Goal: Information Seeking & Learning: Learn about a topic

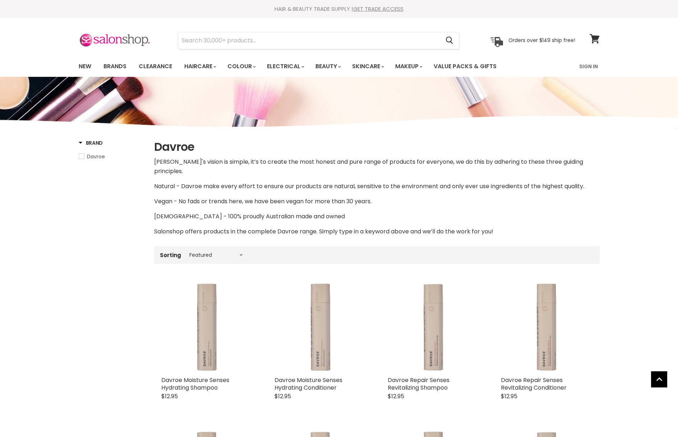
select select "manual"
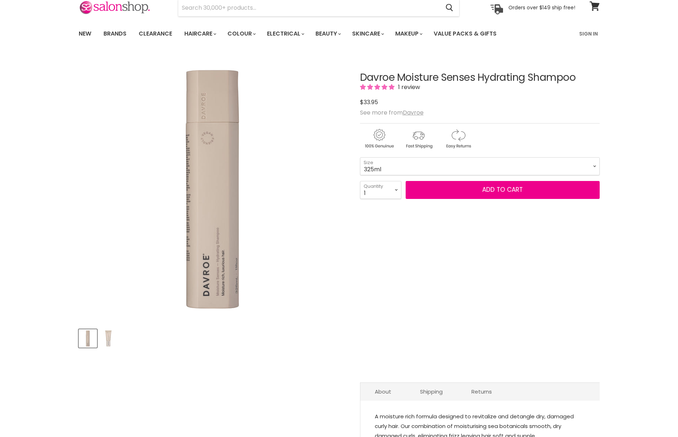
scroll to position [33, 0]
click at [407, 160] on select "325ml 100ml" at bounding box center [480, 166] width 240 height 18
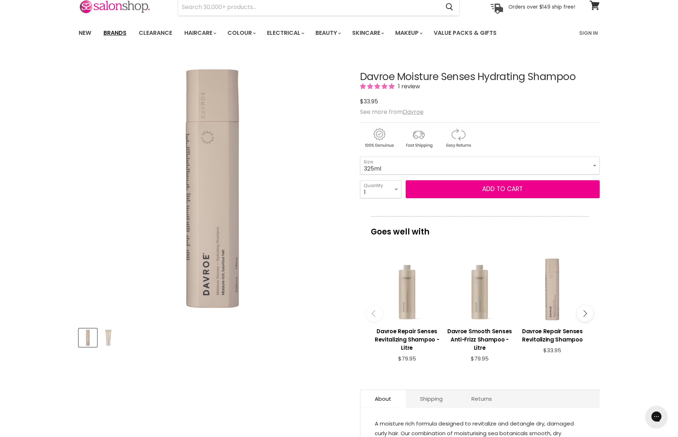
click at [116, 34] on link "Brands" at bounding box center [115, 33] width 34 height 15
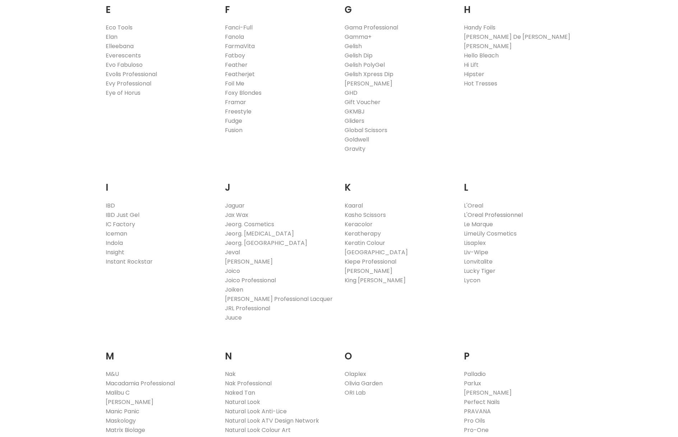
scroll to position [493, 0]
click at [507, 215] on link "L'Oreal Professionnel" at bounding box center [493, 215] width 59 height 8
click at [466, 204] on link "L'Oreal" at bounding box center [473, 206] width 19 height 8
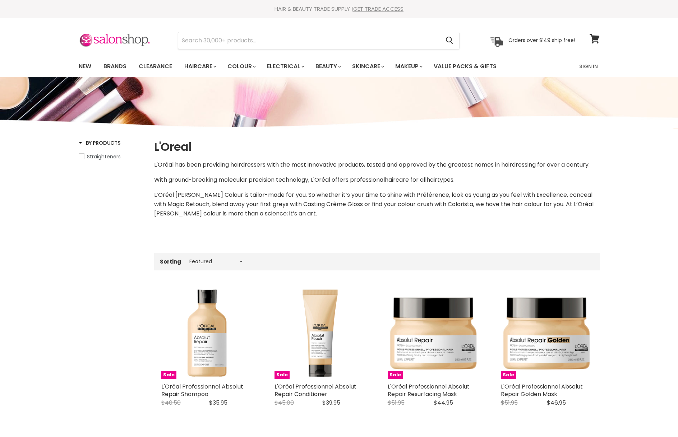
select select "manual"
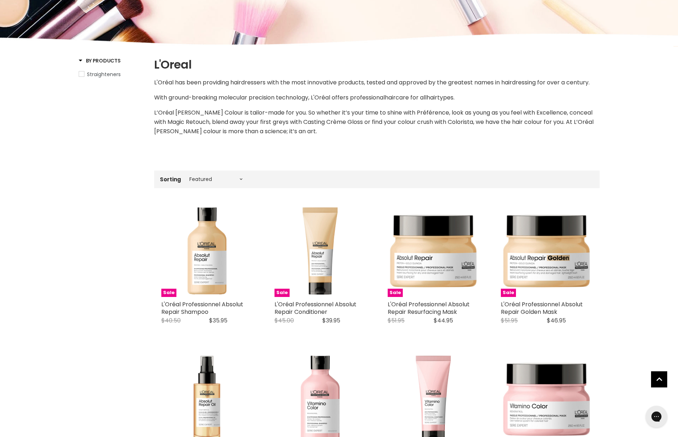
scroll to position [83, 0]
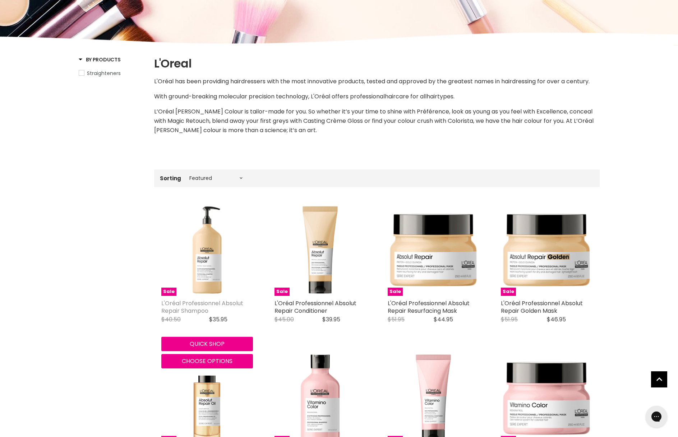
click at [238, 304] on link "L'Oréal Professionnel Absolut Repair Shampoo" at bounding box center [202, 307] width 82 height 16
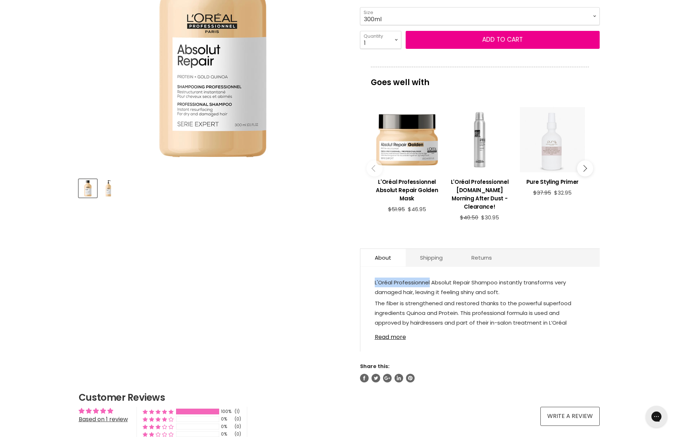
drag, startPoint x: 429, startPoint y: 282, endPoint x: 375, endPoint y: 282, distance: 54.3
click at [375, 282] on span "L'Oréal Professionnel Absolut Repair Shampoo instantly transforms very damaged …" at bounding box center [470, 287] width 191 height 17
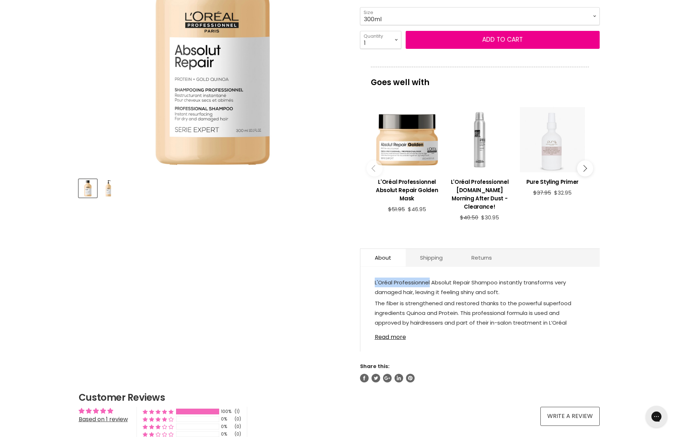
copy span "L'Oréal Professionnel"
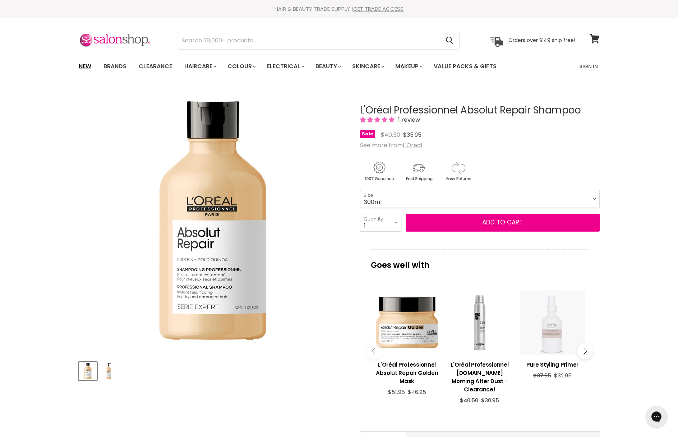
click at [89, 66] on link "New" at bounding box center [84, 66] width 23 height 15
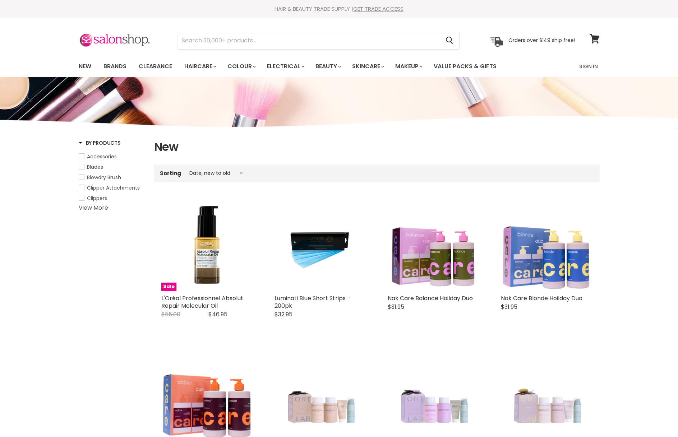
select select "created-descending"
click at [115, 68] on link "Brands" at bounding box center [115, 66] width 34 height 15
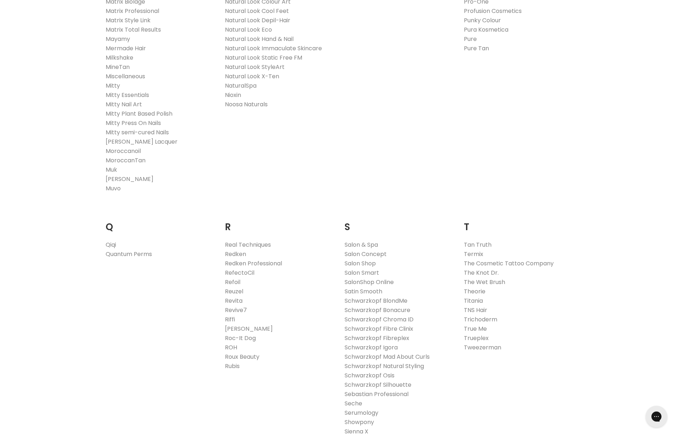
scroll to position [935, 0]
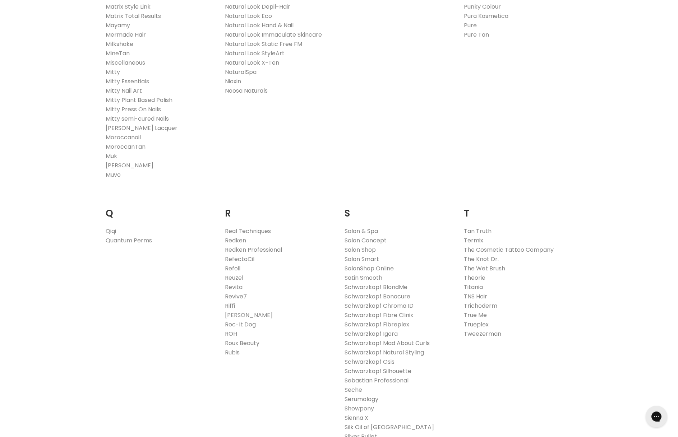
click at [378, 429] on link "Silk Oil of [GEOGRAPHIC_DATA]" at bounding box center [389, 427] width 89 height 8
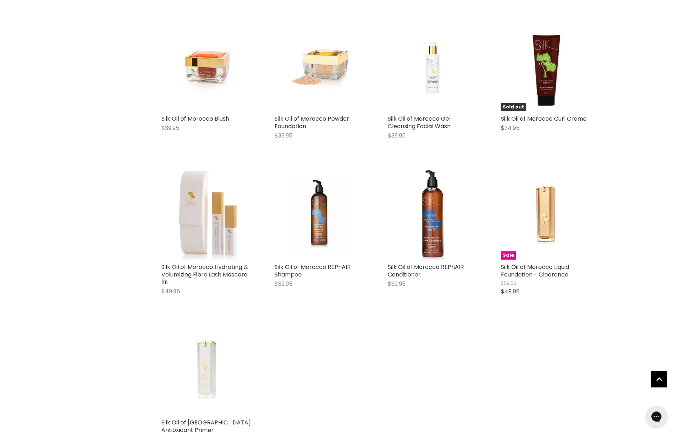
scroll to position [1609, 0]
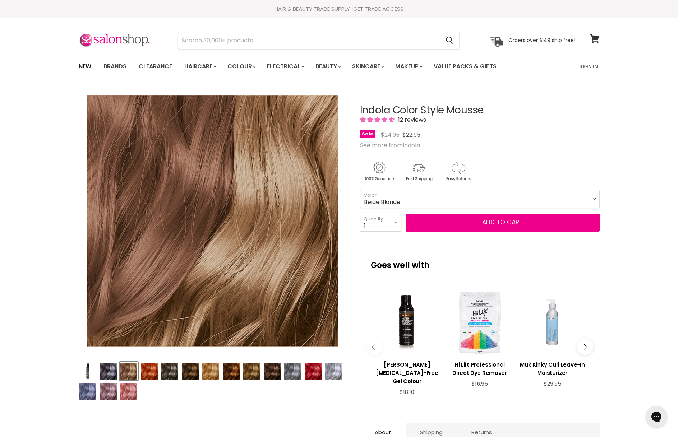
click at [87, 62] on link "New" at bounding box center [84, 66] width 23 height 15
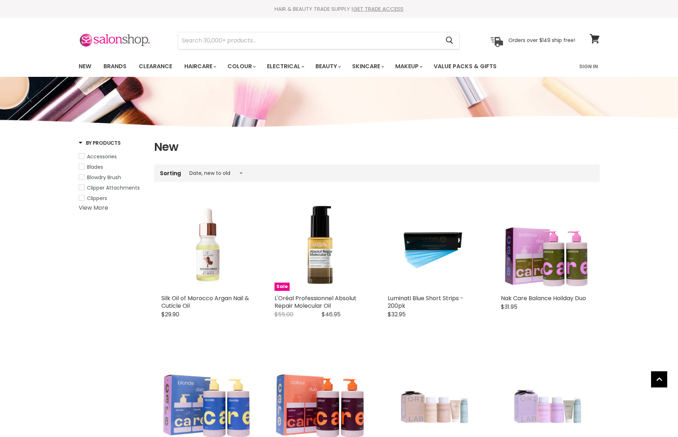
select select "created-descending"
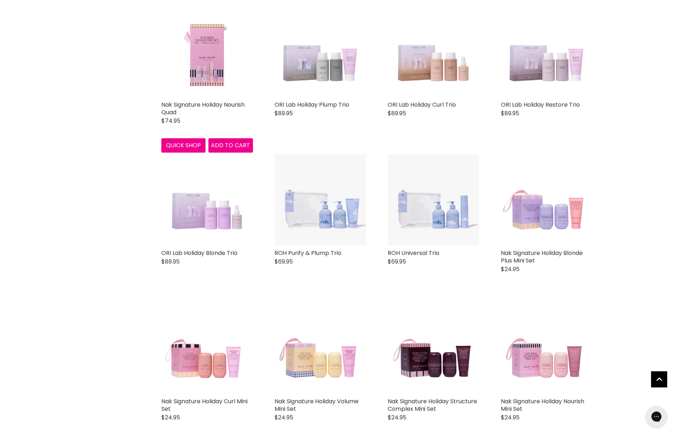
scroll to position [640, 0]
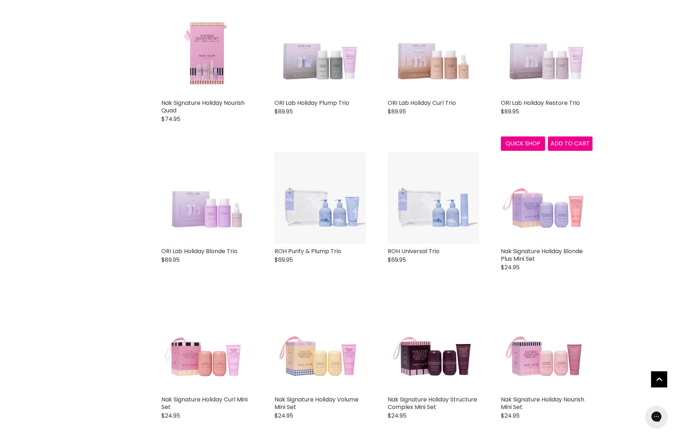
click at [553, 87] on img "Main content" at bounding box center [547, 50] width 92 height 92
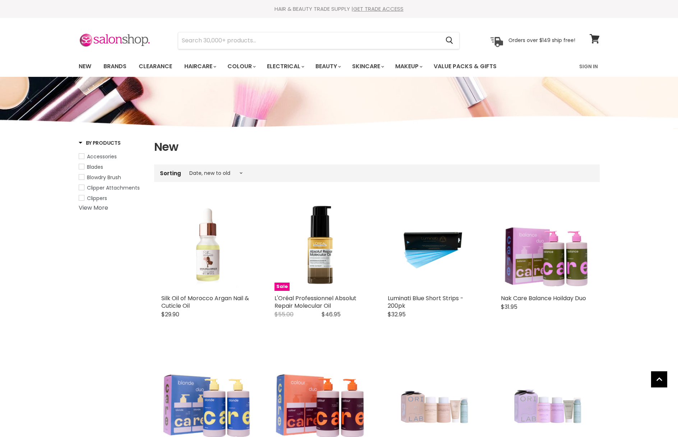
select select "created-descending"
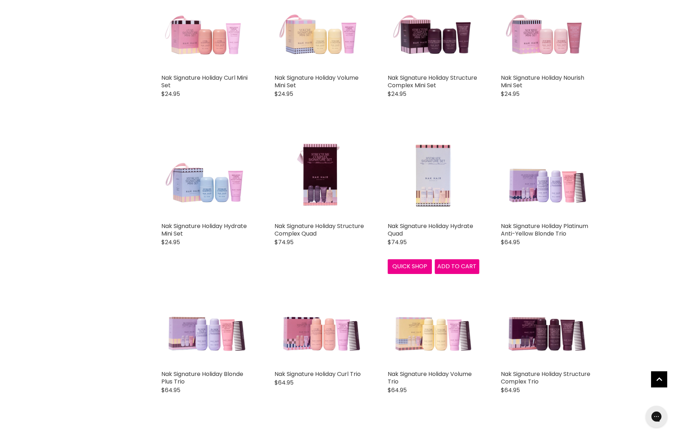
scroll to position [963, 0]
click at [435, 199] on img "Main content" at bounding box center [434, 173] width 92 height 92
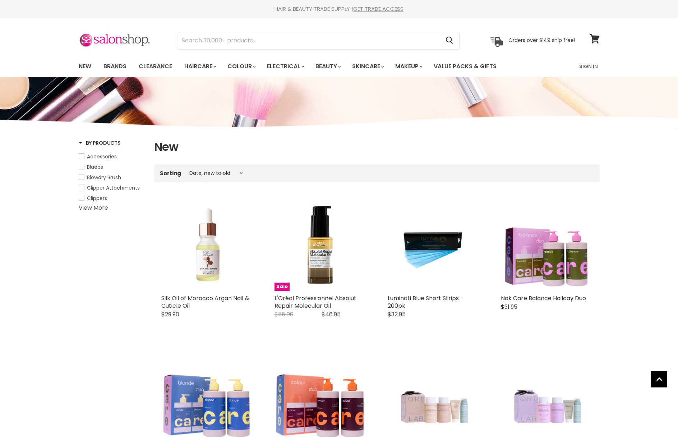
select select "created-descending"
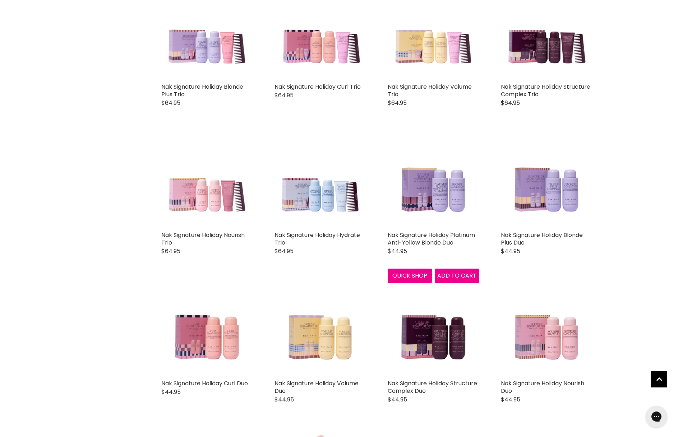
scroll to position [1250, 0]
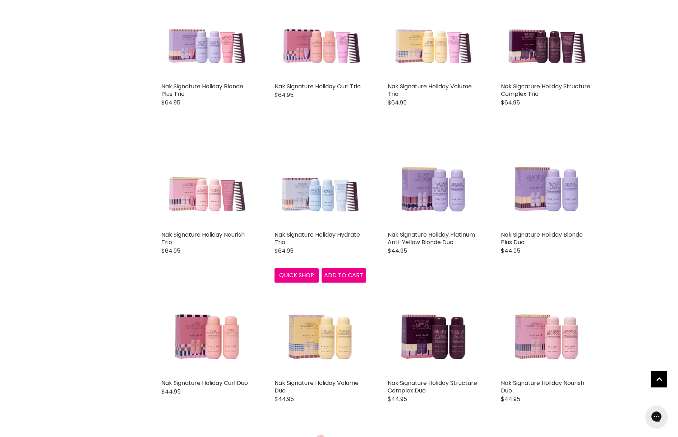
click at [294, 202] on img "Main content" at bounding box center [321, 182] width 92 height 92
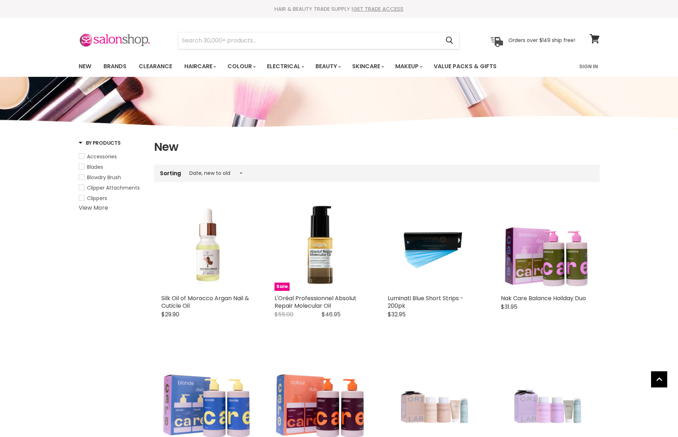
select select "created-descending"
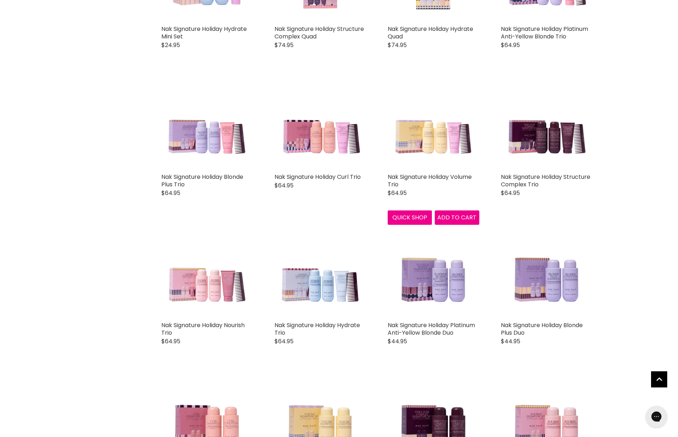
scroll to position [1158, 0]
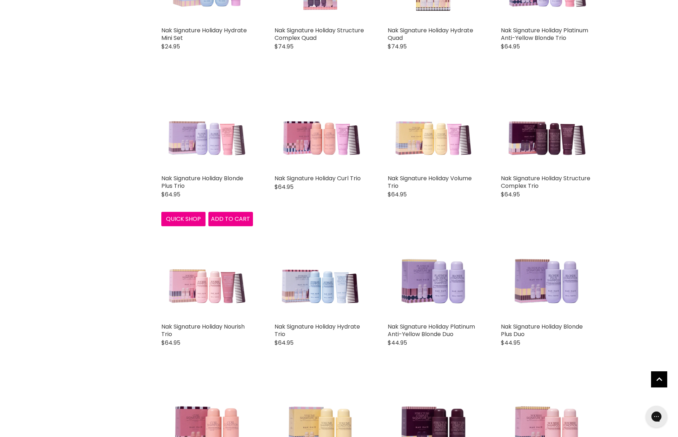
drag, startPoint x: 194, startPoint y: 151, endPoint x: 206, endPoint y: 158, distance: 13.2
click at [194, 151] on img "Main content" at bounding box center [207, 125] width 92 height 92
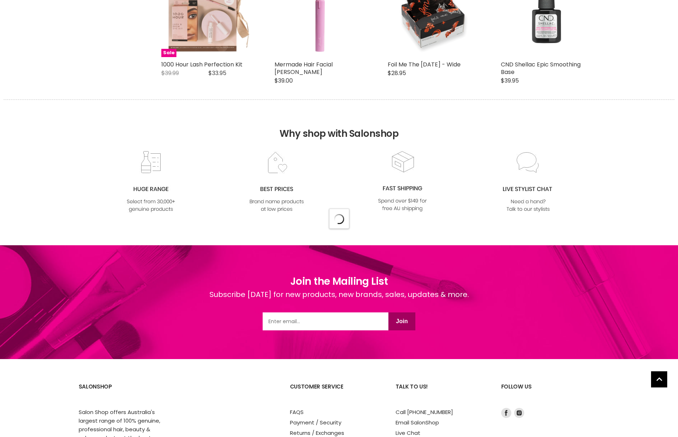
select select "created-descending"
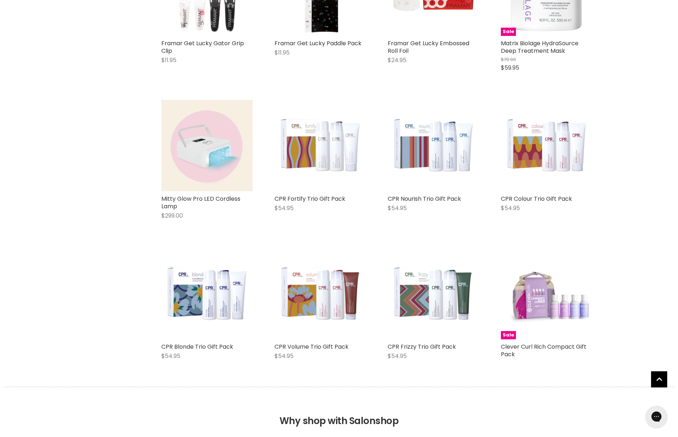
scroll to position [3403, 0]
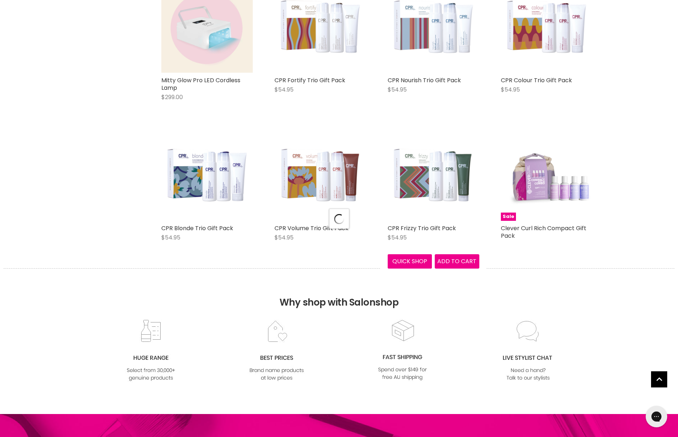
scroll to position [3568, 0]
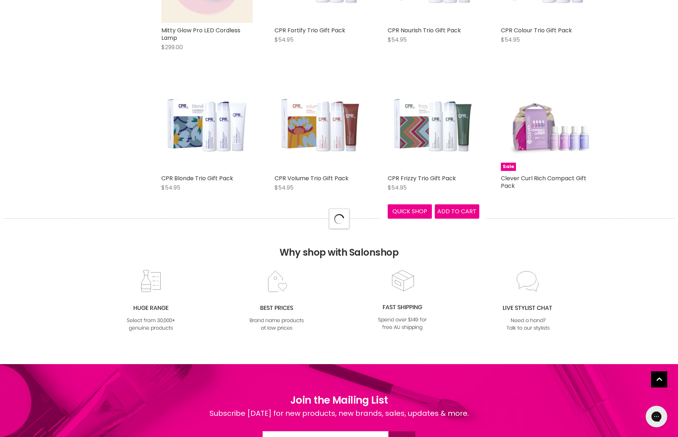
select select "created-descending"
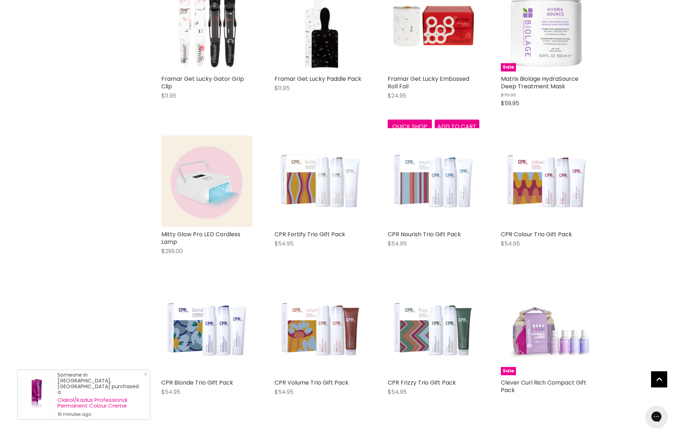
scroll to position [3403, 0]
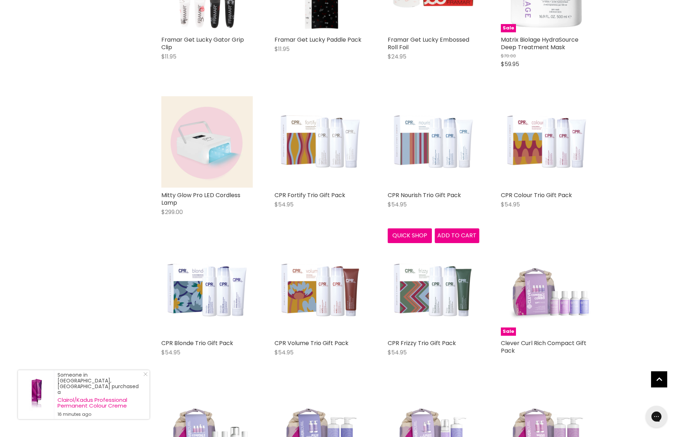
click at [453, 148] on img "Main content" at bounding box center [434, 142] width 92 height 92
